Goal: Information Seeking & Learning: Understand process/instructions

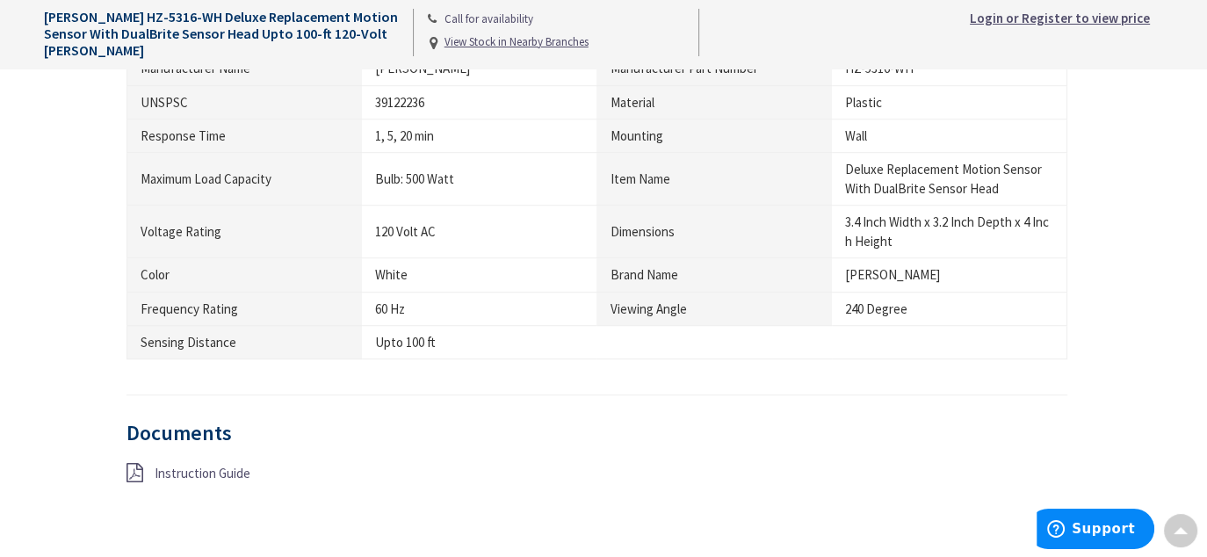
scroll to position [1229, 0]
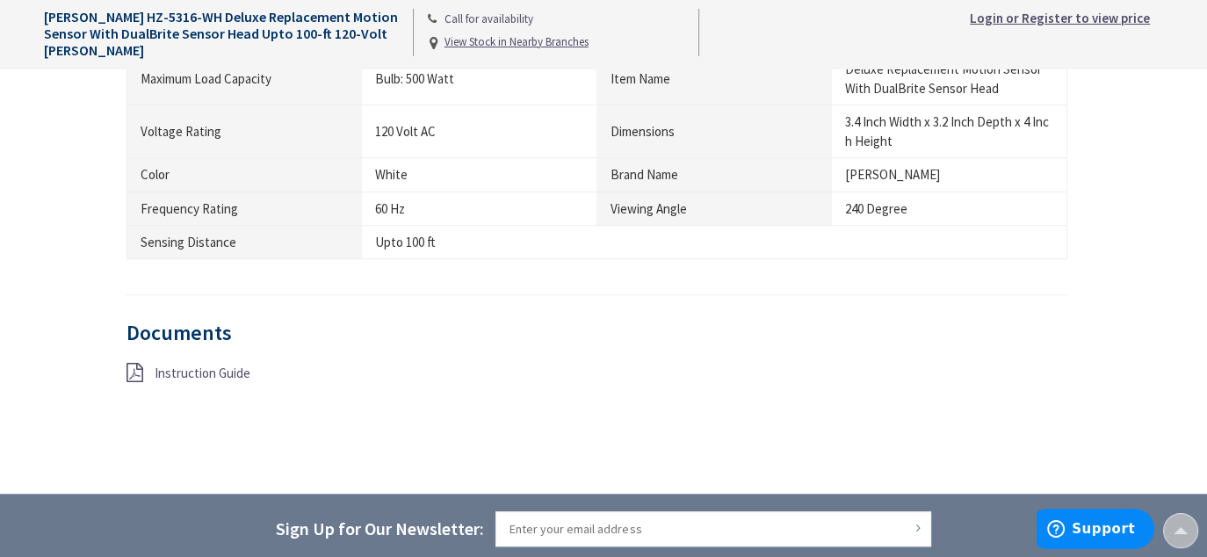
click at [184, 370] on span "Instruction Guide" at bounding box center [203, 372] width 96 height 17
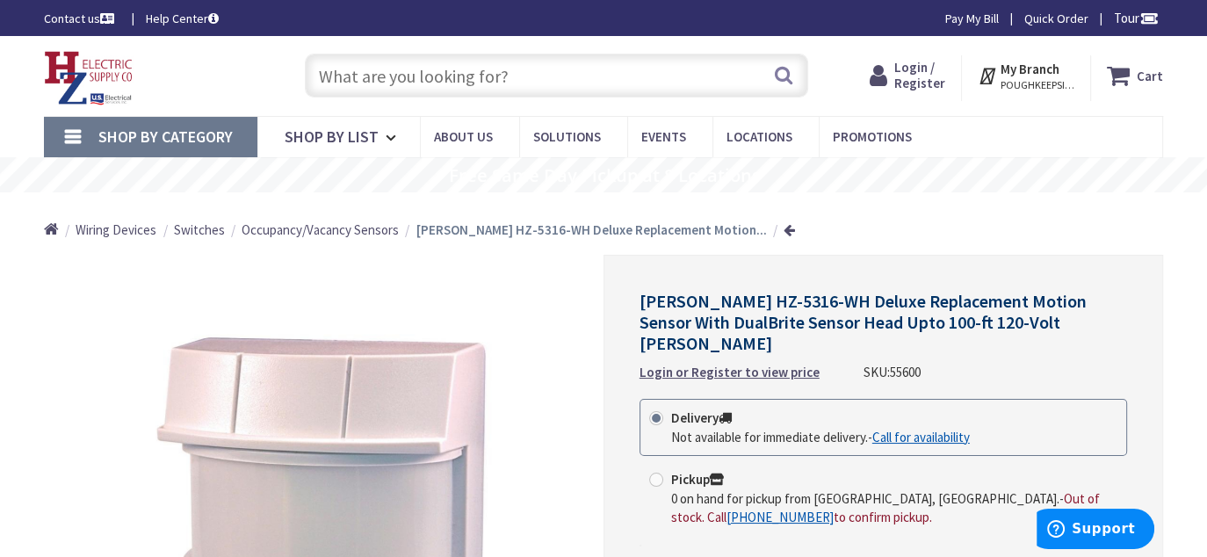
click at [734, 303] on span "[PERSON_NAME] HZ-5316-WH Deluxe Replacement Motion Sensor With DualBrite Sensor…" at bounding box center [862, 322] width 447 height 64
click at [406, 75] on input "text" at bounding box center [556, 76] width 503 height 44
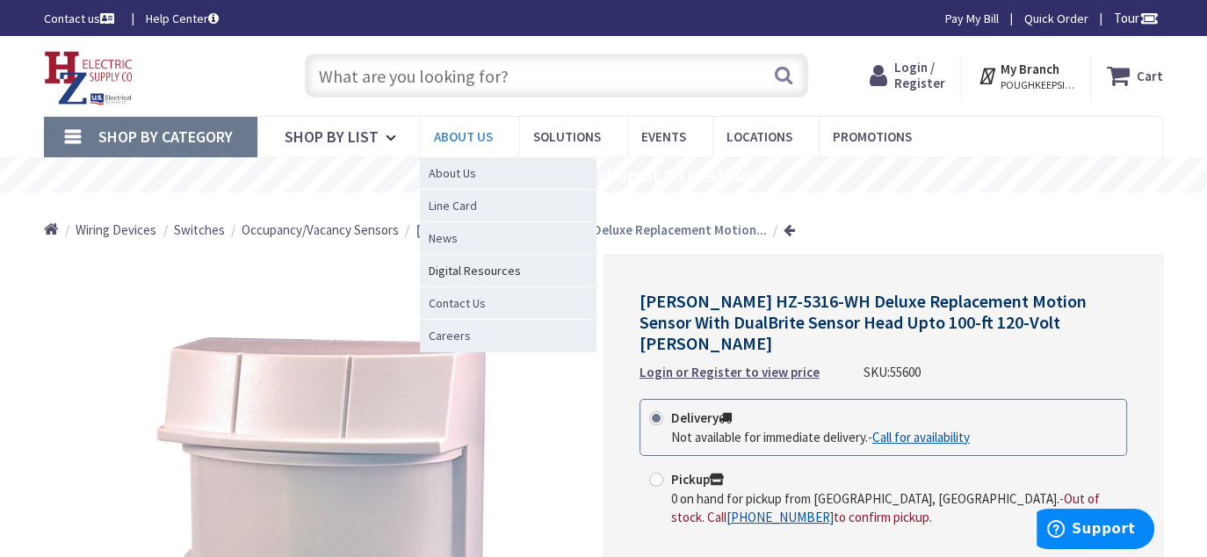
paste input "[PERSON_NAME]"
type input "[PERSON_NAME]"
